Goal: Check status: Check status

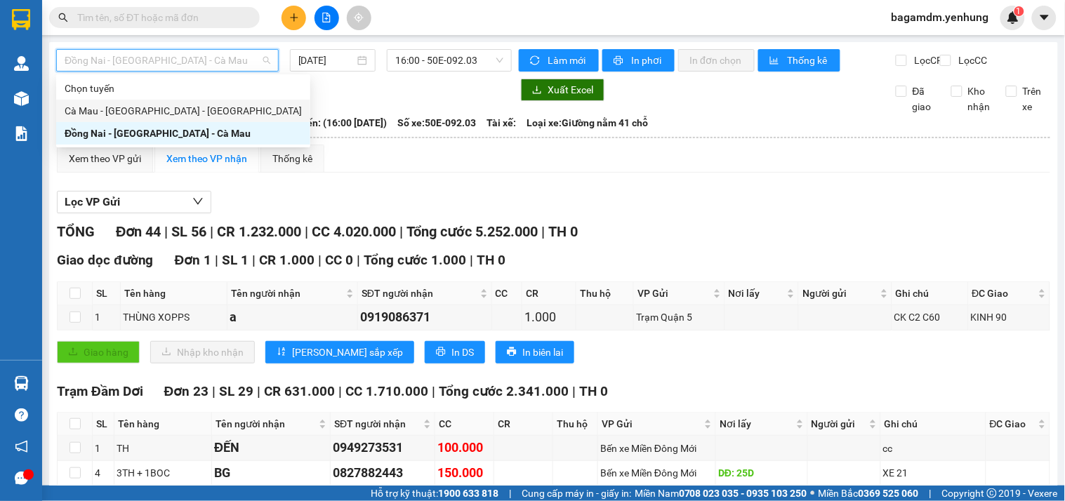
click at [165, 108] on div "Cà Mau - [GEOGRAPHIC_DATA] - [GEOGRAPHIC_DATA]" at bounding box center [183, 110] width 237 height 15
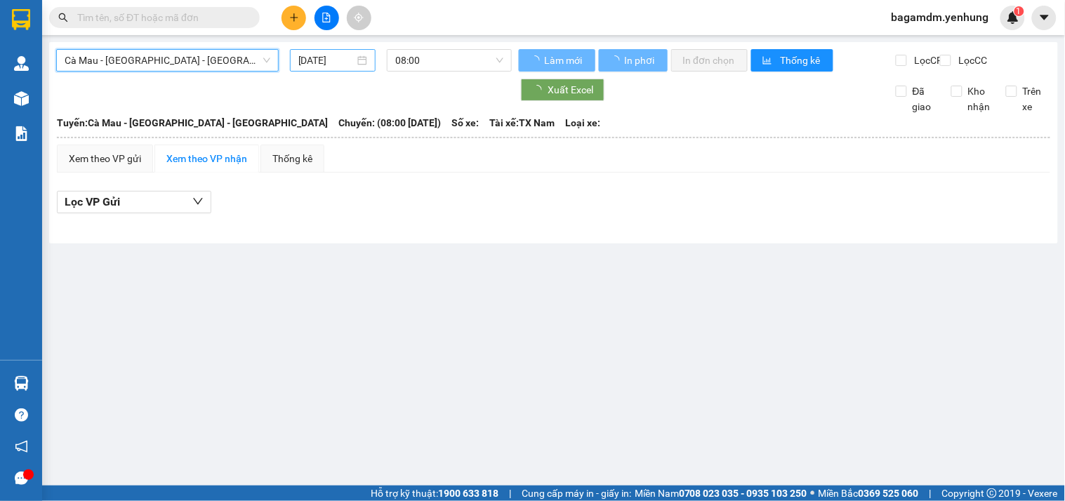
click at [338, 60] on input "[DATE]" at bounding box center [326, 60] width 57 height 15
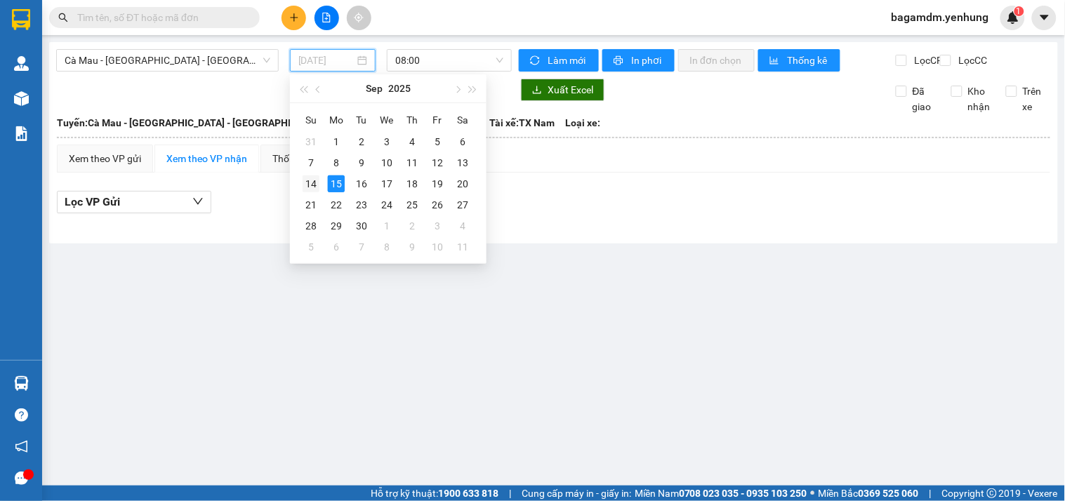
click at [316, 190] on div "14" at bounding box center [311, 183] width 17 height 17
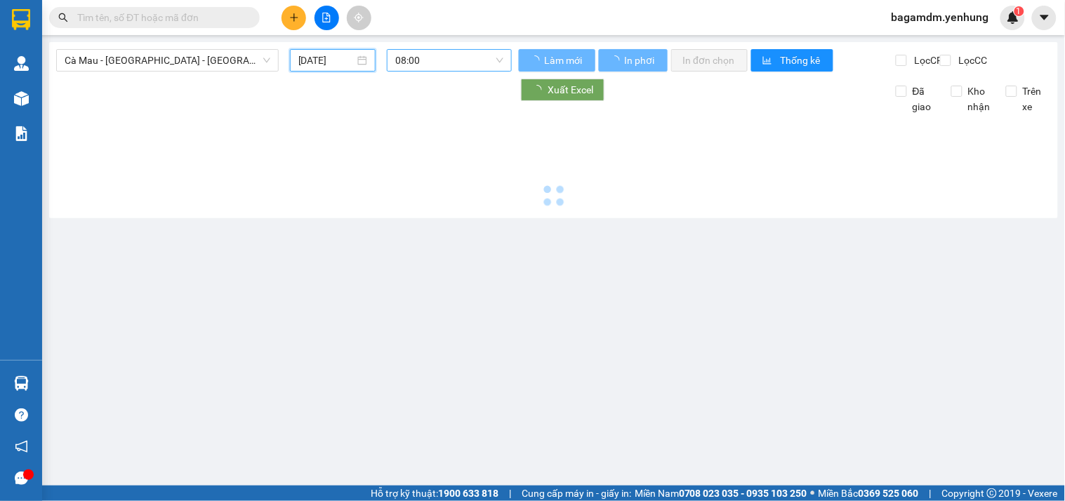
type input "[DATE]"
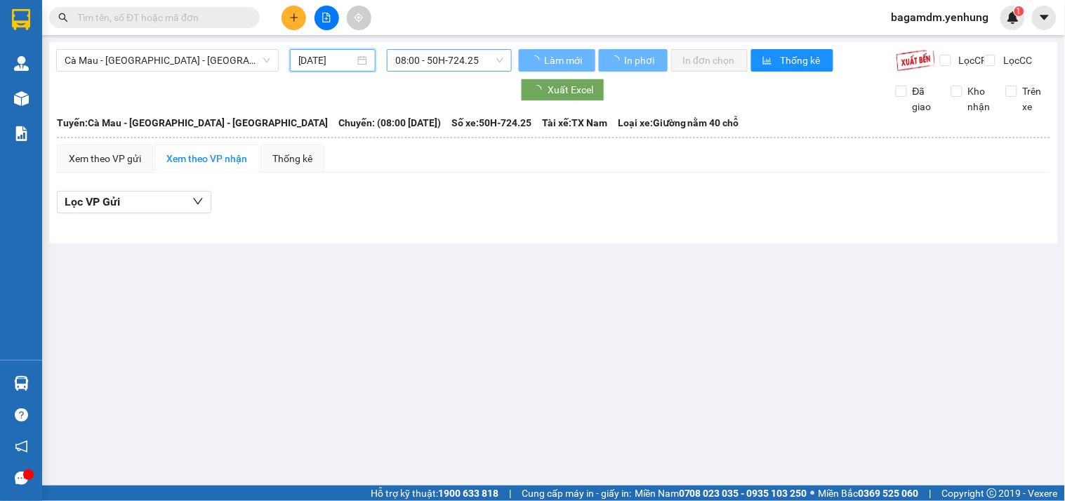
click at [457, 60] on span "08:00 - 50H-724.25" at bounding box center [449, 60] width 108 height 21
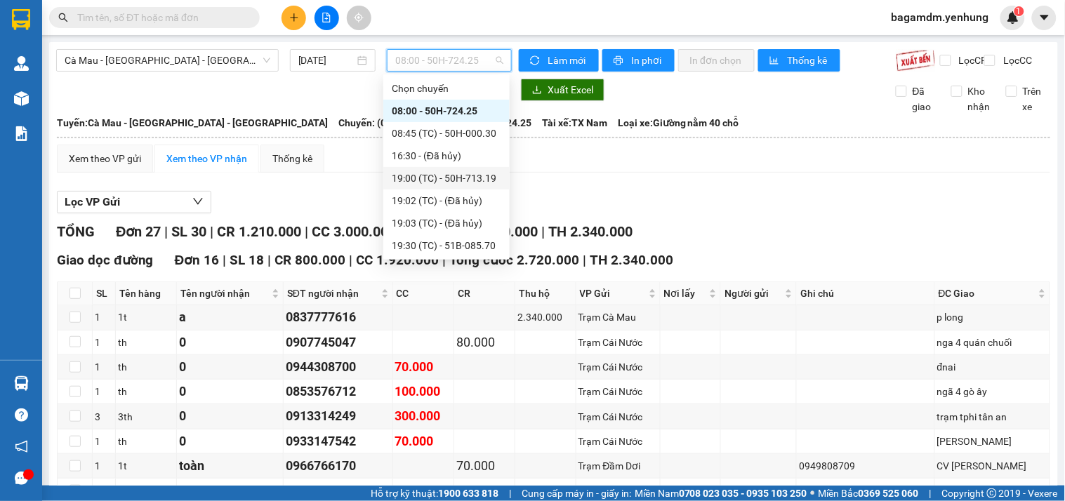
click at [426, 180] on div "19:00 (TC) - 50H-713.19" at bounding box center [446, 178] width 109 height 15
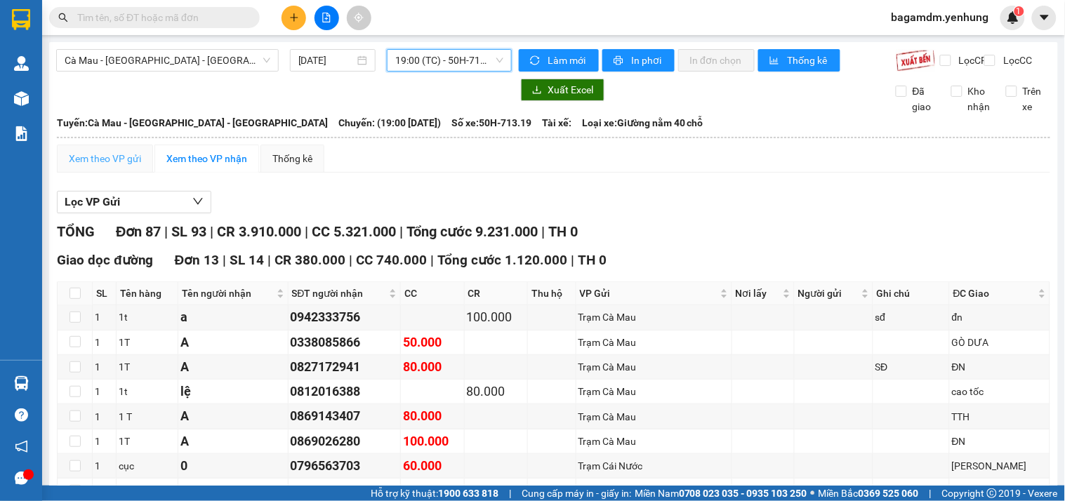
click at [146, 173] on div "Xem theo VP gửi" at bounding box center [105, 159] width 96 height 28
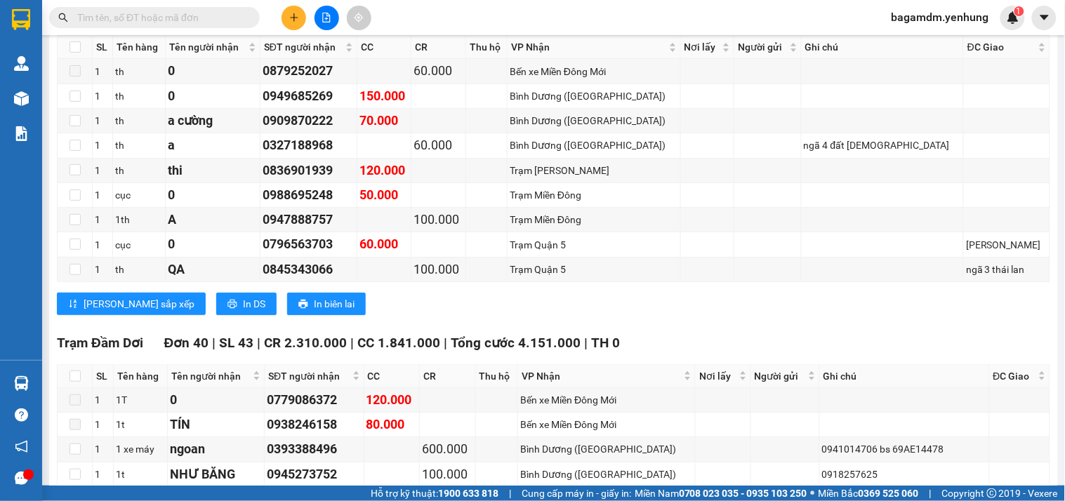
scroll to position [1247, 0]
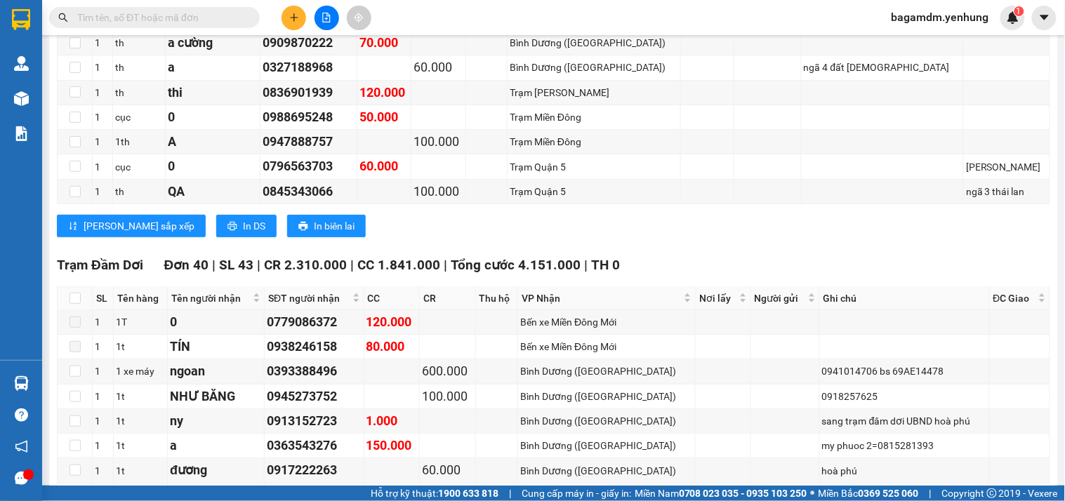
click at [665, 270] on div "Trạm Đầm Dơi Đơn 40 | SL 43 | CR 2.310.000 | CC 1.841.000 | Tổng cước 4.151.000…" at bounding box center [553, 265] width 993 height 21
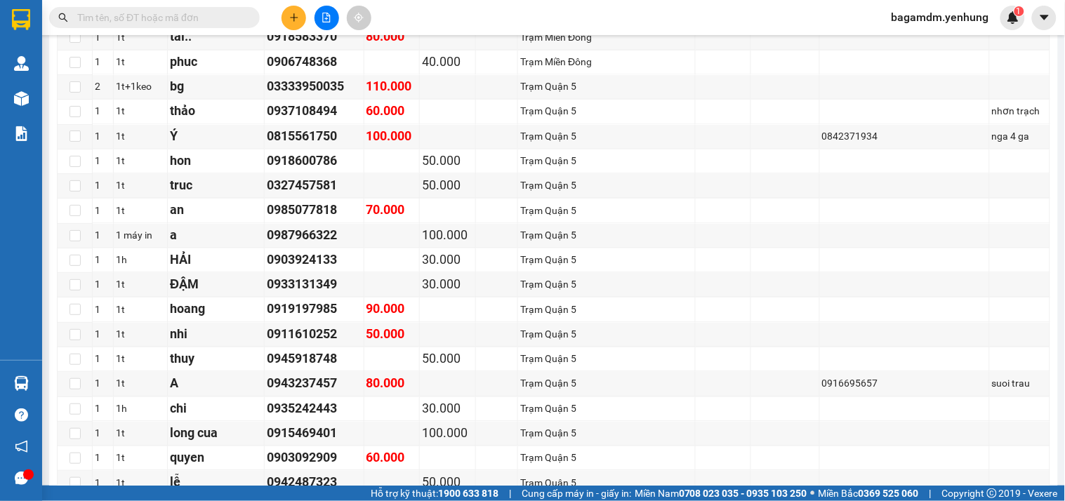
scroll to position [2382, 0]
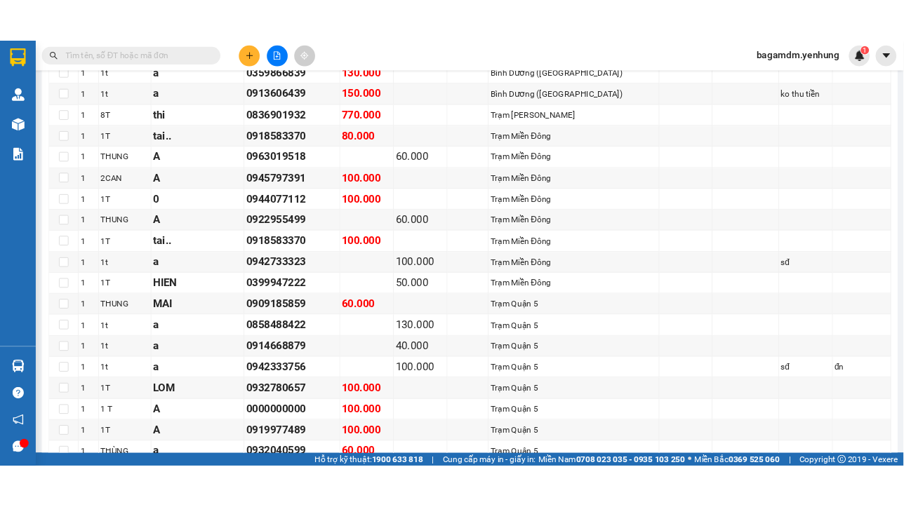
scroll to position [0, 0]
